Goal: Task Accomplishment & Management: Use online tool/utility

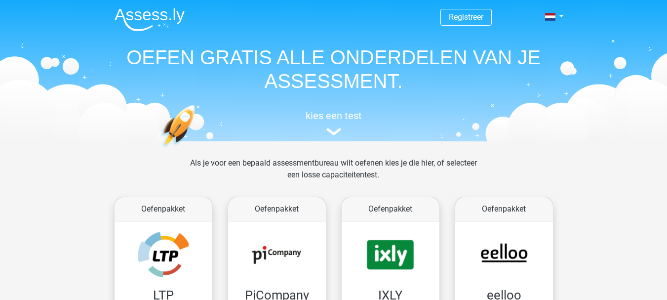
scroll to position [132, 0]
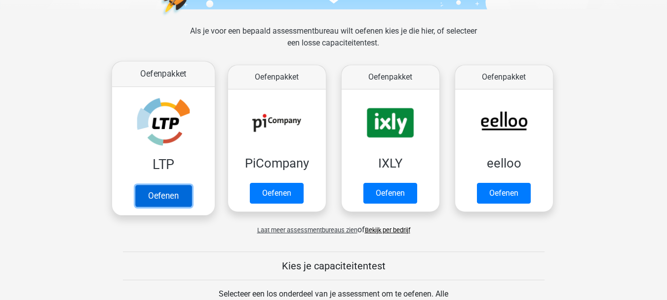
click at [152, 193] on link "Oefenen" at bounding box center [163, 196] width 56 height 22
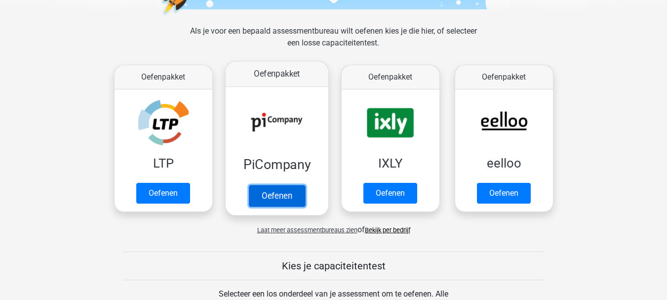
click at [281, 192] on link "Oefenen" at bounding box center [276, 196] width 56 height 22
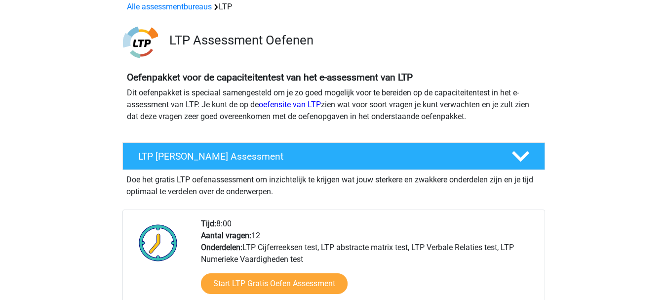
scroll to position [66, 0]
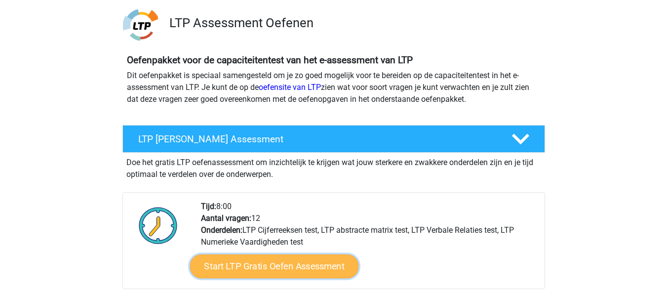
click at [267, 269] on link "Start LTP Gratis Oefen Assessment" at bounding box center [274, 266] width 169 height 24
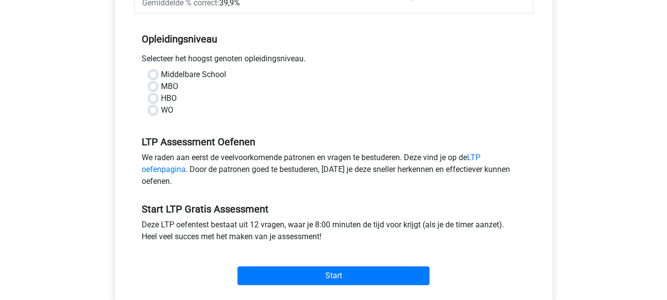
scroll to position [66, 0]
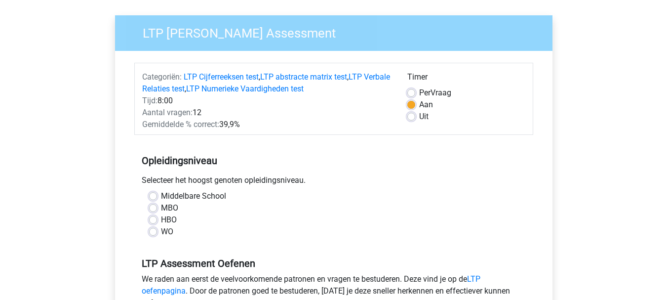
click at [157, 208] on div "MBO" at bounding box center [333, 208] width 369 height 12
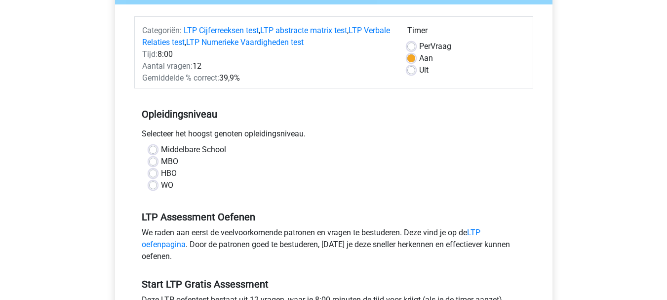
scroll to position [132, 0]
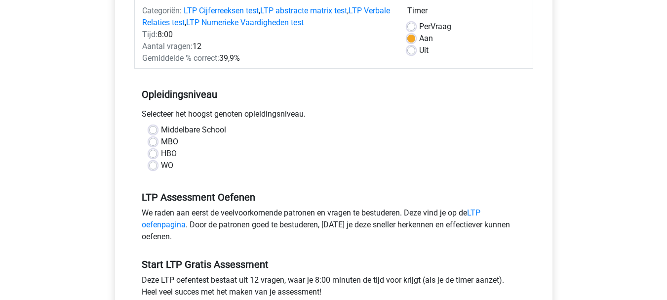
click at [161, 143] on label "MBO" at bounding box center [169, 142] width 17 height 12
click at [154, 143] on input "MBO" at bounding box center [153, 141] width 8 height 10
radio input "true"
click at [161, 127] on label "Middelbare School" at bounding box center [193, 130] width 65 height 12
click at [154, 127] on input "Middelbare School" at bounding box center [153, 129] width 8 height 10
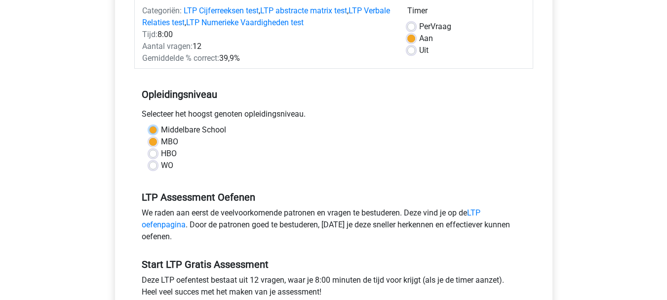
radio input "true"
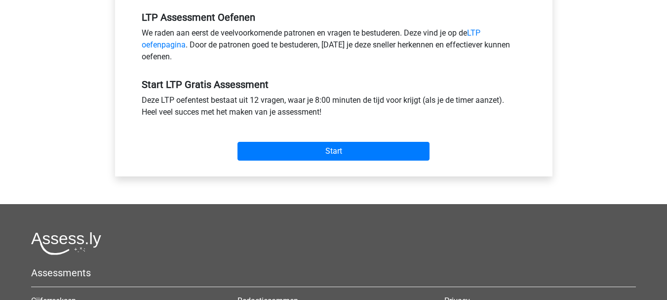
scroll to position [329, 0]
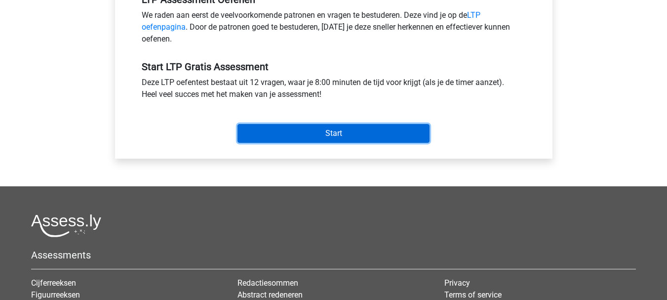
click at [311, 124] on input "Start" at bounding box center [334, 133] width 192 height 19
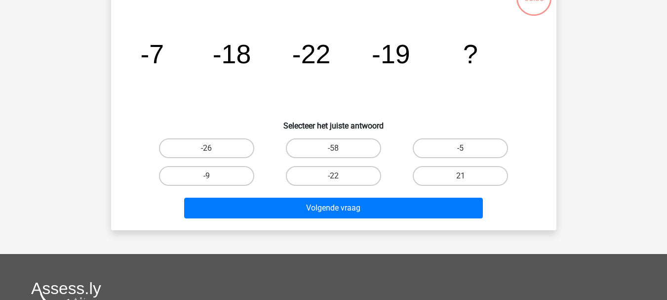
scroll to position [132, 0]
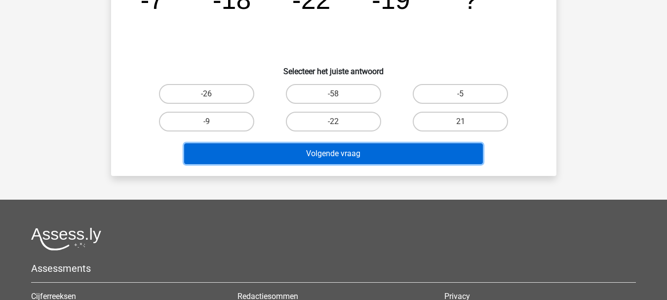
click at [417, 153] on button "Volgende vraag" at bounding box center [333, 153] width 299 height 21
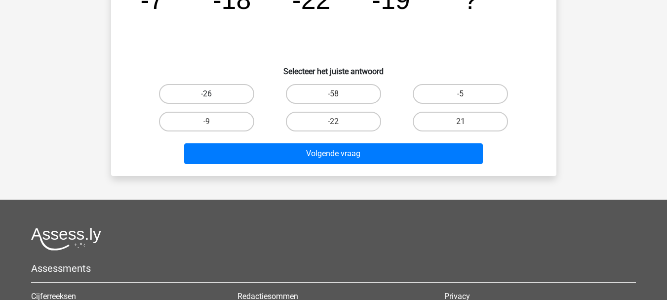
scroll to position [66, 0]
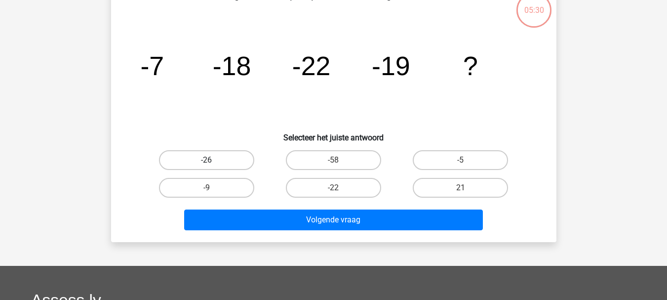
click at [203, 163] on label "-26" at bounding box center [206, 160] width 95 height 20
click at [206, 163] on input "-26" at bounding box center [209, 163] width 6 height 6
radio input "true"
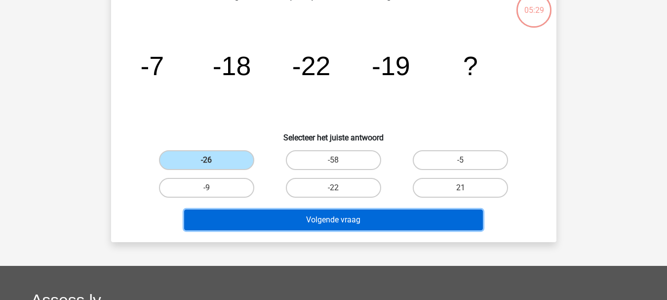
click at [345, 221] on button "Volgende vraag" at bounding box center [333, 219] width 299 height 21
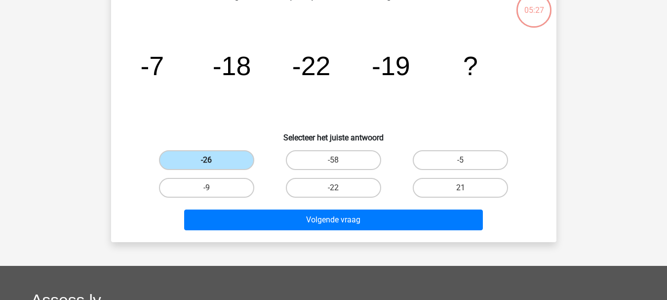
click at [226, 164] on label "-26" at bounding box center [206, 160] width 95 height 20
click at [213, 164] on input "-26" at bounding box center [209, 163] width 6 height 6
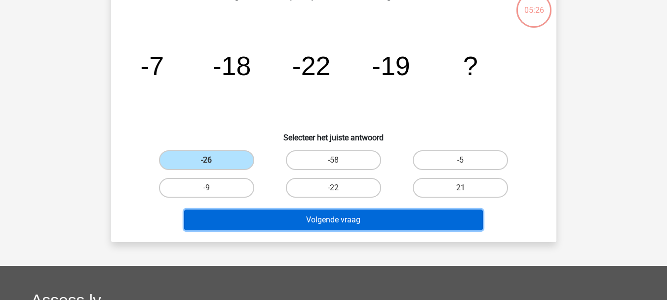
click at [307, 227] on button "Volgende vraag" at bounding box center [333, 219] width 299 height 21
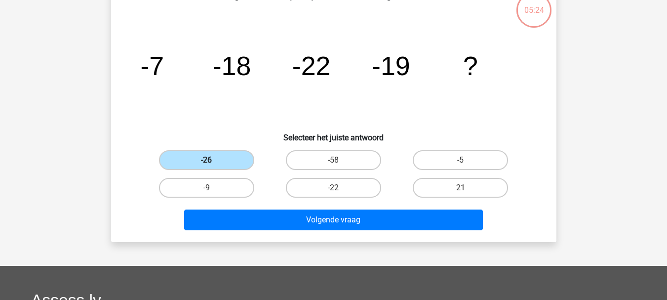
click at [216, 167] on label "-26" at bounding box center [206, 160] width 95 height 20
click at [213, 166] on input "-26" at bounding box center [209, 163] width 6 height 6
click at [219, 165] on label "-26" at bounding box center [206, 160] width 95 height 20
click at [213, 165] on input "-26" at bounding box center [209, 163] width 6 height 6
click at [219, 165] on label "-26" at bounding box center [206, 160] width 95 height 20
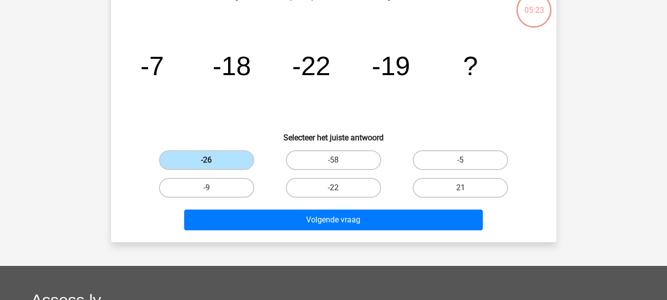
click at [213, 165] on input "-26" at bounding box center [209, 163] width 6 height 6
click at [325, 165] on label "-58" at bounding box center [333, 160] width 95 height 20
click at [333, 165] on input "-58" at bounding box center [336, 163] width 6 height 6
radio input "true"
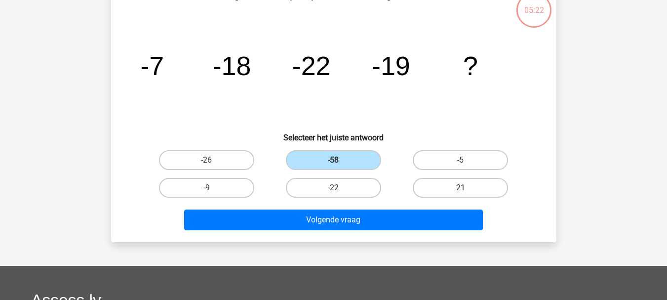
click at [324, 203] on div "Volgende vraag" at bounding box center [334, 218] width 414 height 33
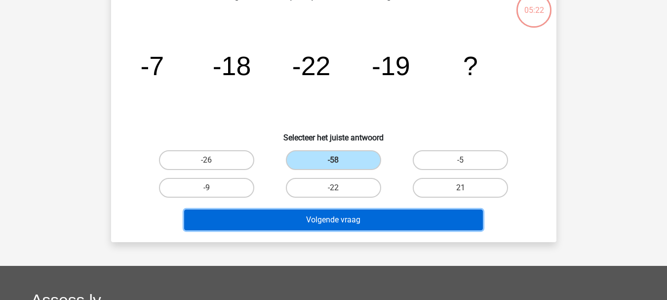
click at [323, 217] on button "Volgende vraag" at bounding box center [333, 219] width 299 height 21
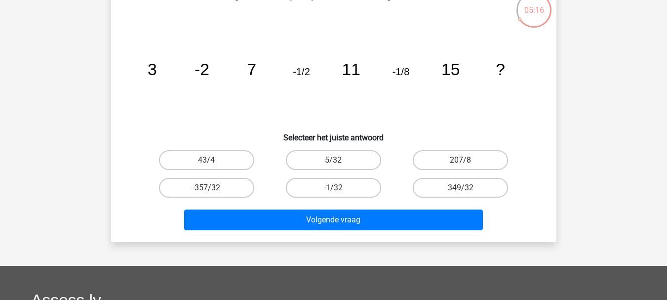
click at [442, 162] on label "207/8" at bounding box center [460, 160] width 95 height 20
click at [461, 162] on input "207/8" at bounding box center [464, 163] width 6 height 6
radio input "true"
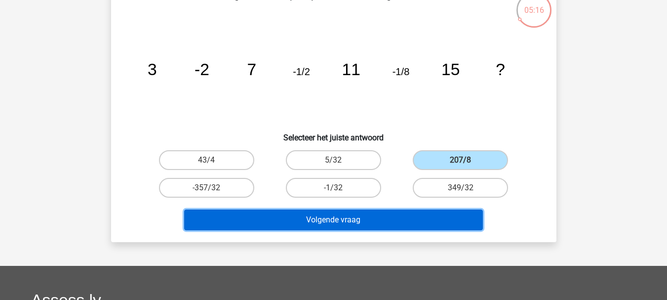
click at [445, 215] on button "Volgende vraag" at bounding box center [333, 219] width 299 height 21
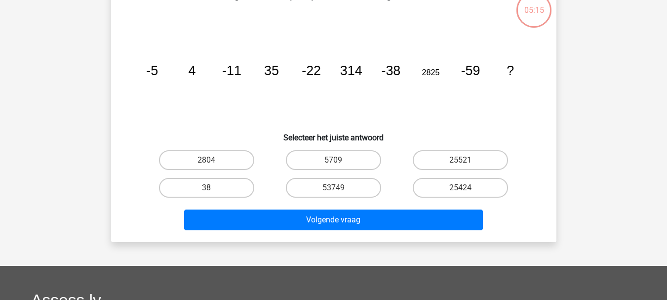
scroll to position [45, 0]
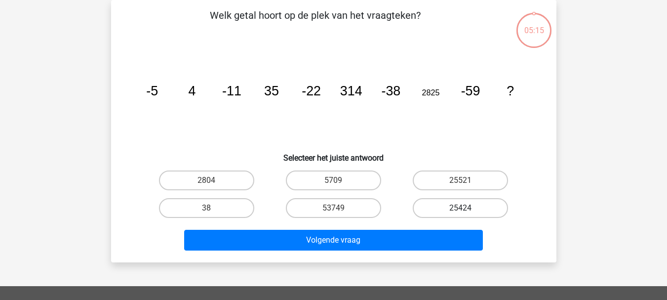
click at [447, 203] on label "25424" at bounding box center [460, 208] width 95 height 20
click at [461, 208] on input "25424" at bounding box center [464, 211] width 6 height 6
radio input "true"
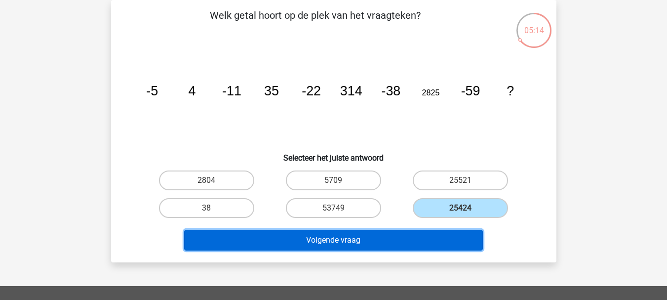
click at [437, 230] on button "Volgende vraag" at bounding box center [333, 240] width 299 height 21
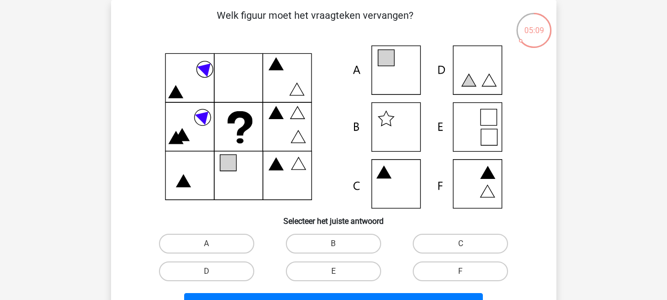
click at [236, 80] on icon at bounding box center [334, 126] width 398 height 163
click at [471, 136] on icon at bounding box center [334, 126] width 398 height 163
click at [342, 263] on label "E" at bounding box center [333, 271] width 95 height 20
click at [340, 271] on input "E" at bounding box center [336, 274] width 6 height 6
radio input "true"
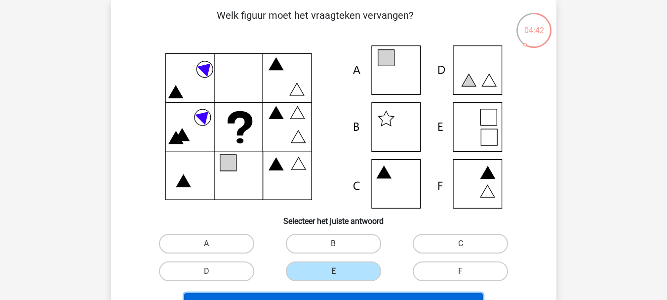
click at [398, 295] on button "Volgende vraag" at bounding box center [333, 303] width 299 height 21
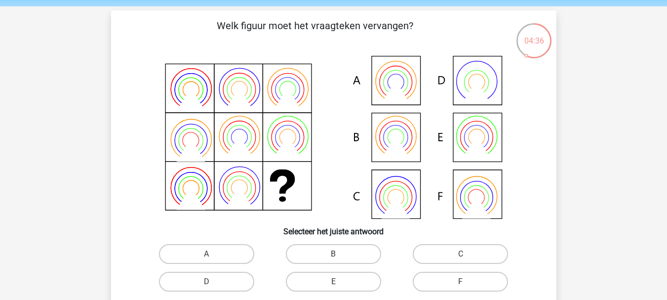
scroll to position [66, 0]
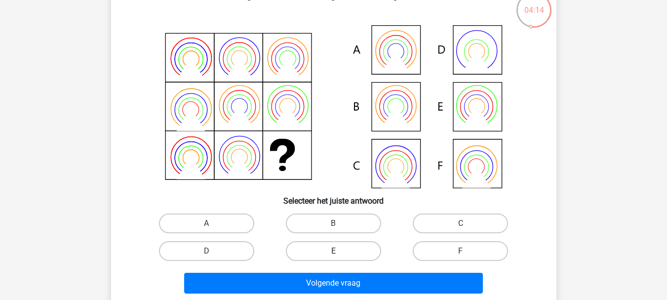
click at [353, 249] on label "E" at bounding box center [333, 251] width 95 height 20
click at [340, 251] on input "E" at bounding box center [336, 254] width 6 height 6
radio input "true"
click at [471, 169] on icon at bounding box center [334, 106] width 398 height 163
click at [455, 257] on label "F" at bounding box center [460, 251] width 95 height 20
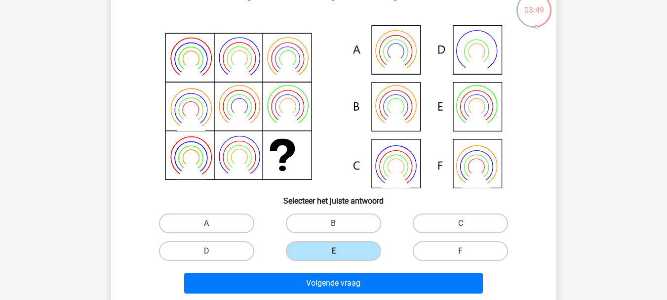
click at [461, 257] on input "F" at bounding box center [464, 254] width 6 height 6
radio input "true"
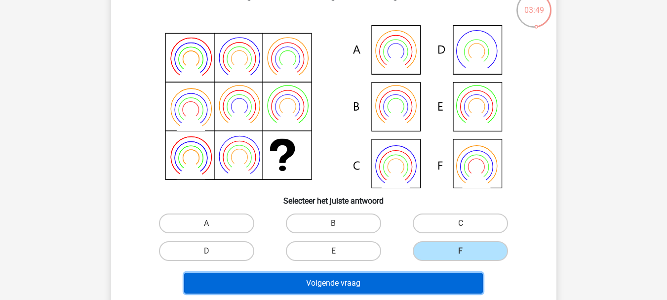
click at [444, 282] on button "Volgende vraag" at bounding box center [333, 283] width 299 height 21
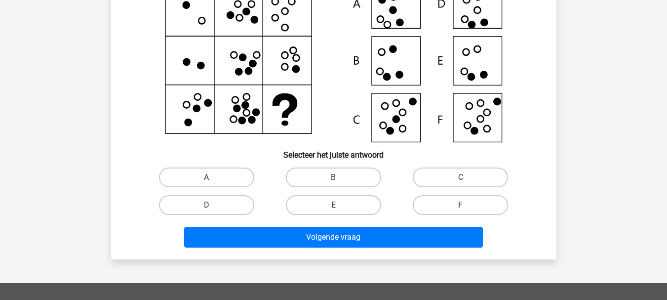
scroll to position [45, 0]
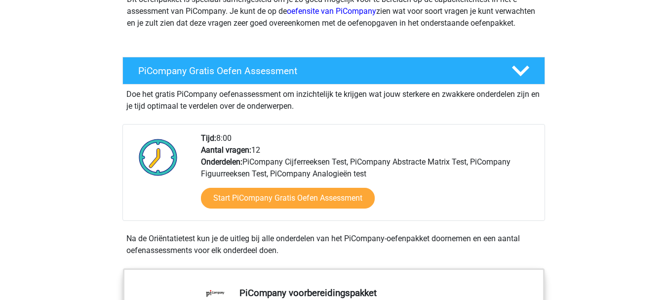
scroll to position [198, 0]
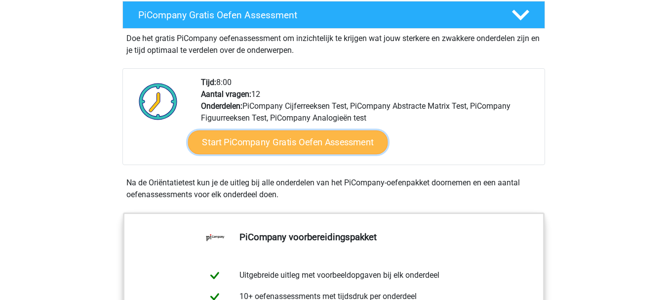
click at [274, 154] on link "Start PiCompany Gratis Oefen Assessment" at bounding box center [288, 142] width 200 height 24
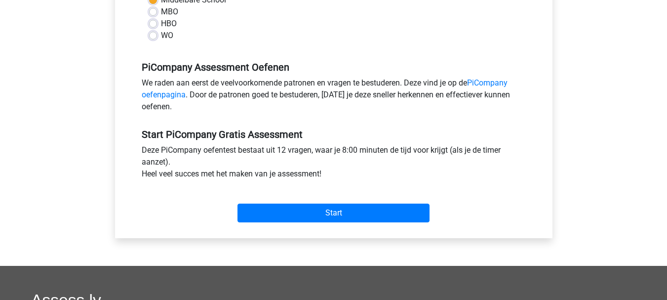
scroll to position [263, 0]
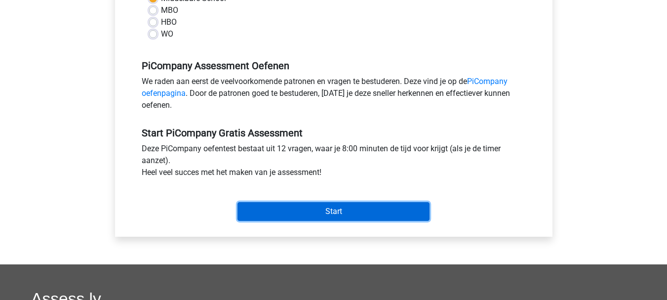
click at [351, 221] on input "Start" at bounding box center [334, 211] width 192 height 19
